Goal: Find specific page/section: Find specific page/section

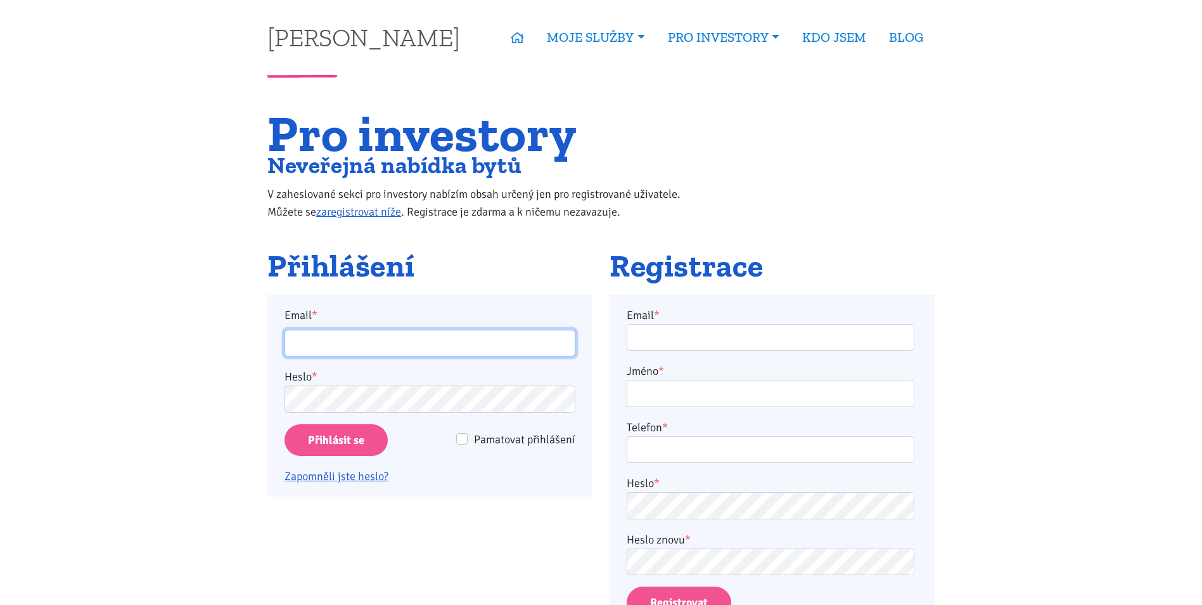
type input "Levenzys@seznam.cz"
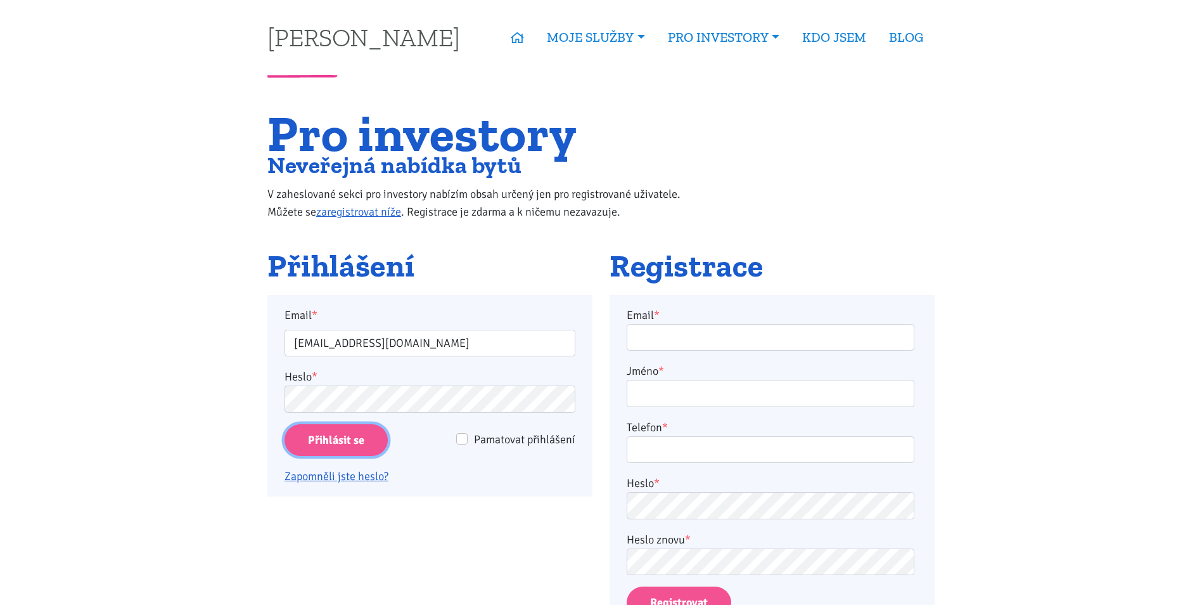
click at [340, 440] on input "Přihlásit se" at bounding box center [336, 440] width 103 height 32
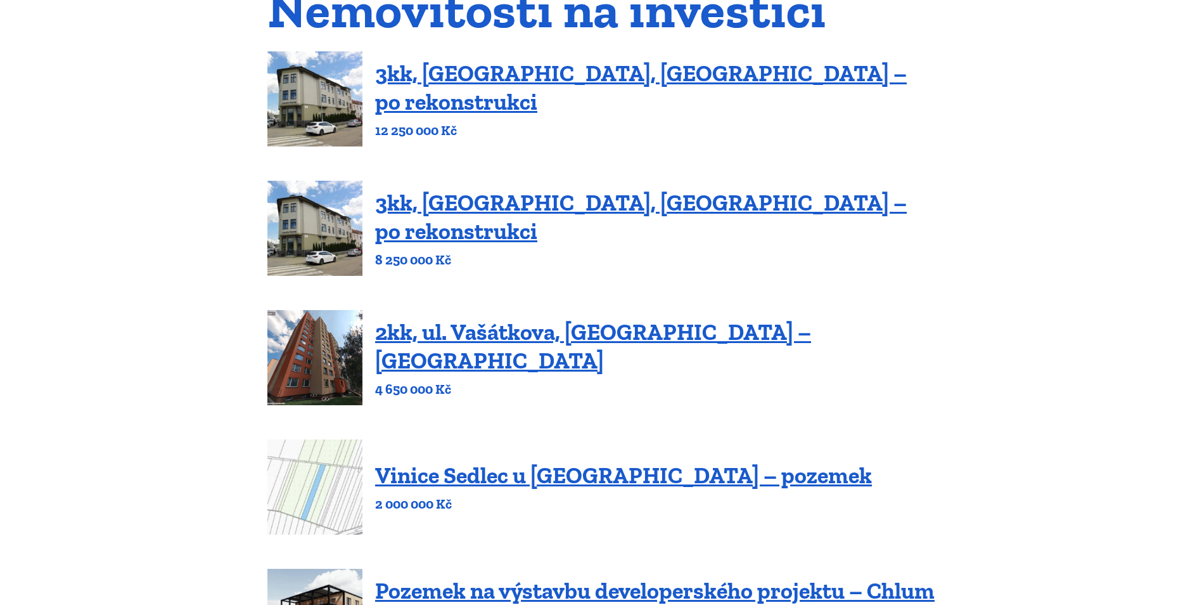
scroll to position [190, 0]
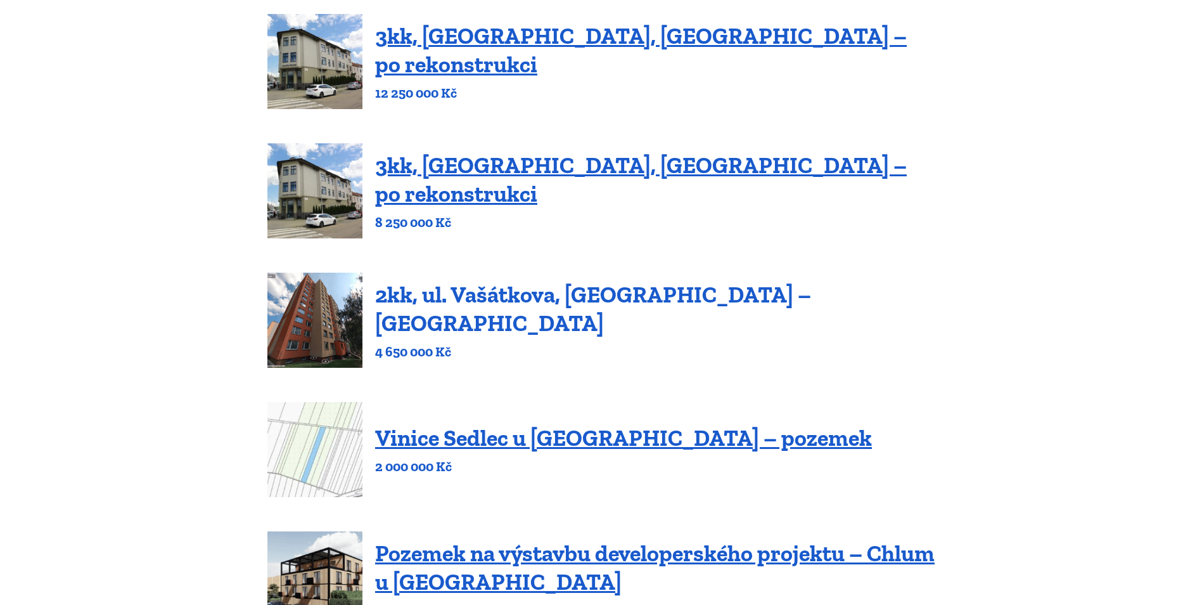
click at [527, 312] on link "2kk, ul. Vašátkova, [GEOGRAPHIC_DATA] – [GEOGRAPHIC_DATA]" at bounding box center [593, 309] width 436 height 56
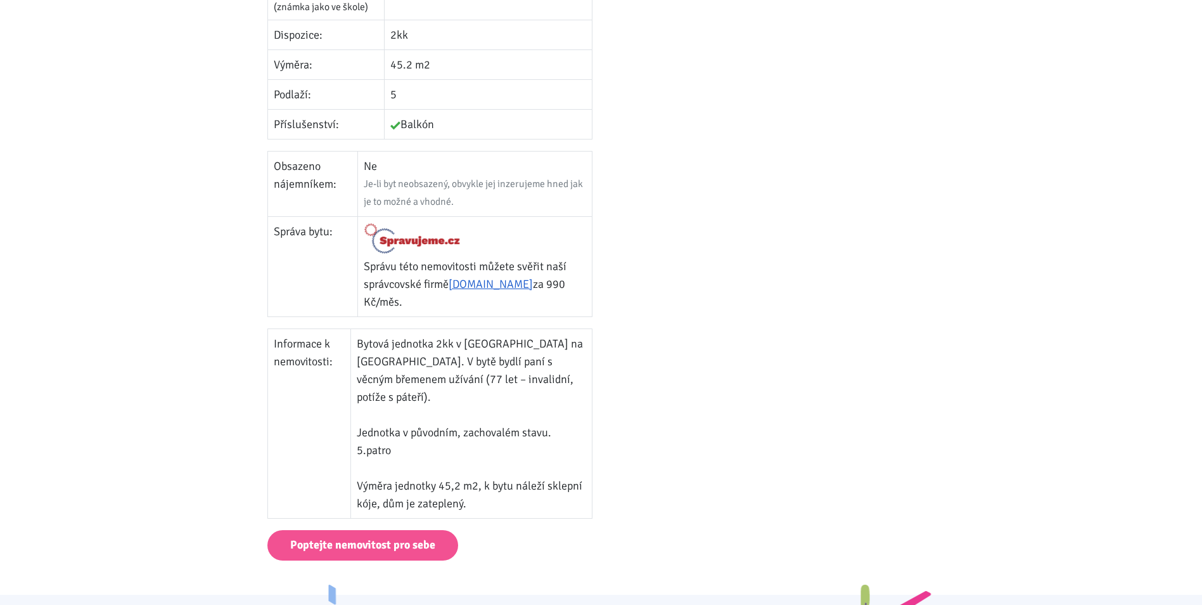
scroll to position [570, 0]
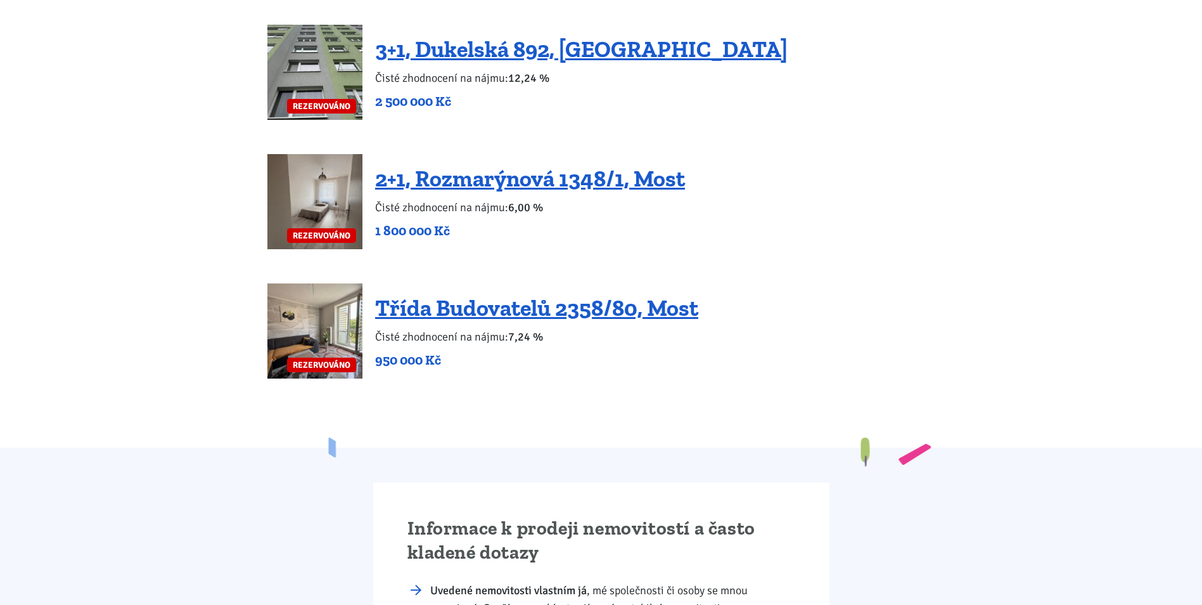
scroll to position [2408, 0]
